Goal: Task Accomplishment & Management: Use online tool/utility

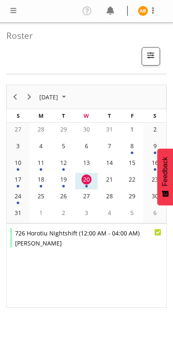
click at [8, 11] on span at bounding box center [13, 10] width 10 height 10
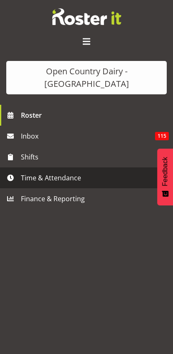
click at [30, 172] on span "Time & Attendance" at bounding box center [88, 178] width 135 height 13
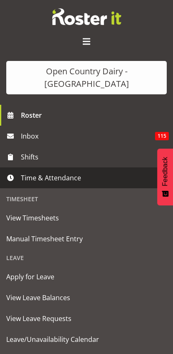
click at [14, 233] on span "Manual Timesheet Entry" at bounding box center [86, 239] width 160 height 13
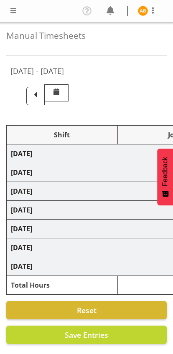
select select "78987"
select select "78954"
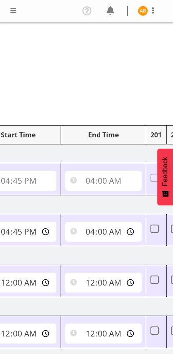
scroll to position [0, 339]
click at [82, 234] on input "04:00:00" at bounding box center [103, 232] width 76 height 20
type input "05:00:00"
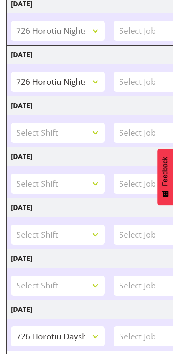
scroll to position [203, 0]
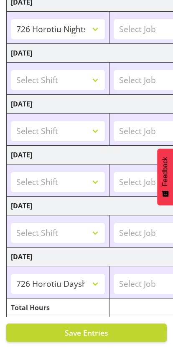
click at [97, 334] on span "Save Entries" at bounding box center [86, 333] width 43 height 10
